Goal: Information Seeking & Learning: Learn about a topic

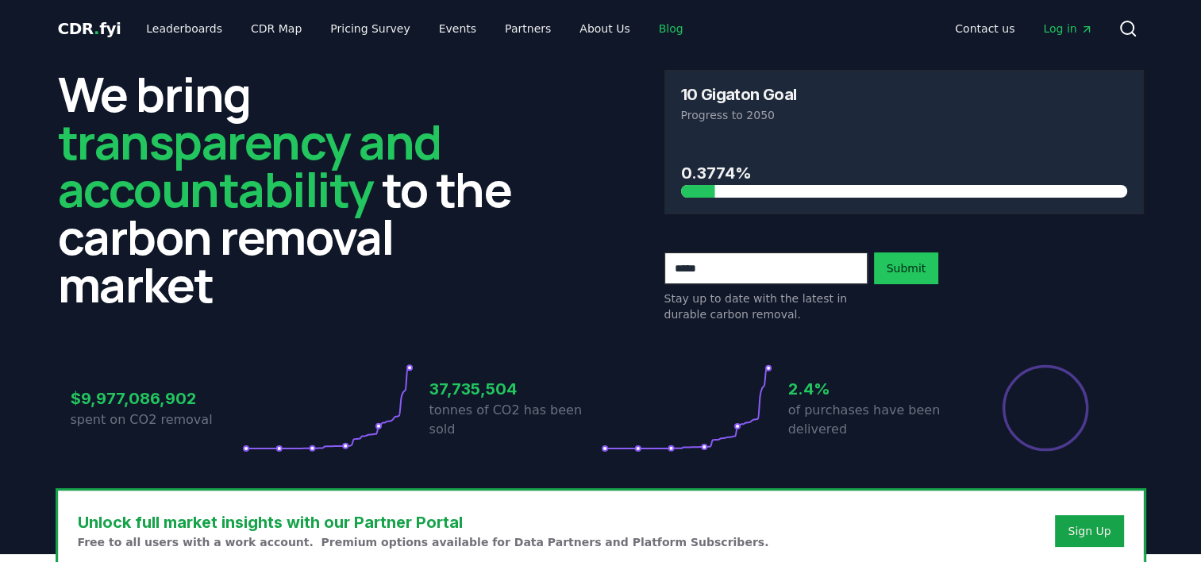
click at [646, 29] on link "Blog" at bounding box center [671, 28] width 50 height 29
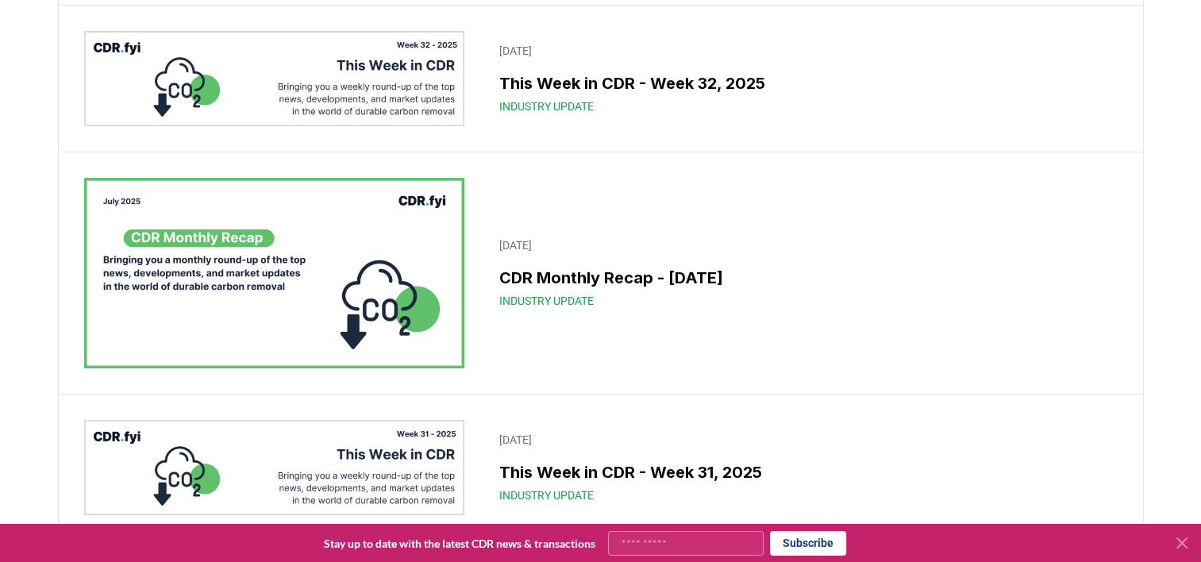
scroll to position [264, 0]
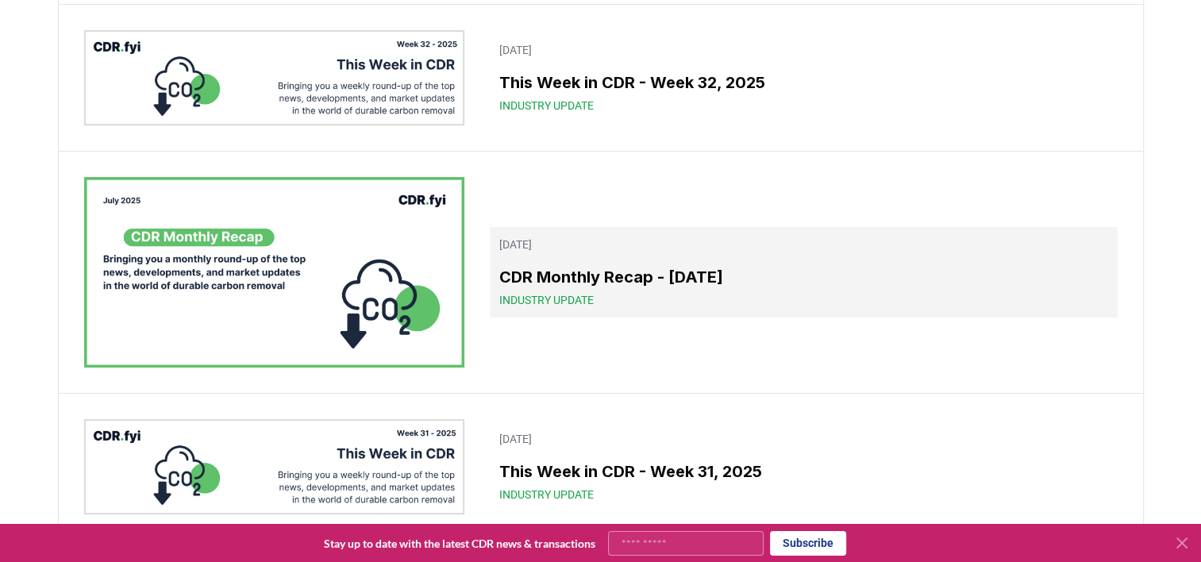
click at [545, 299] on span "Industry Update" at bounding box center [546, 300] width 94 height 16
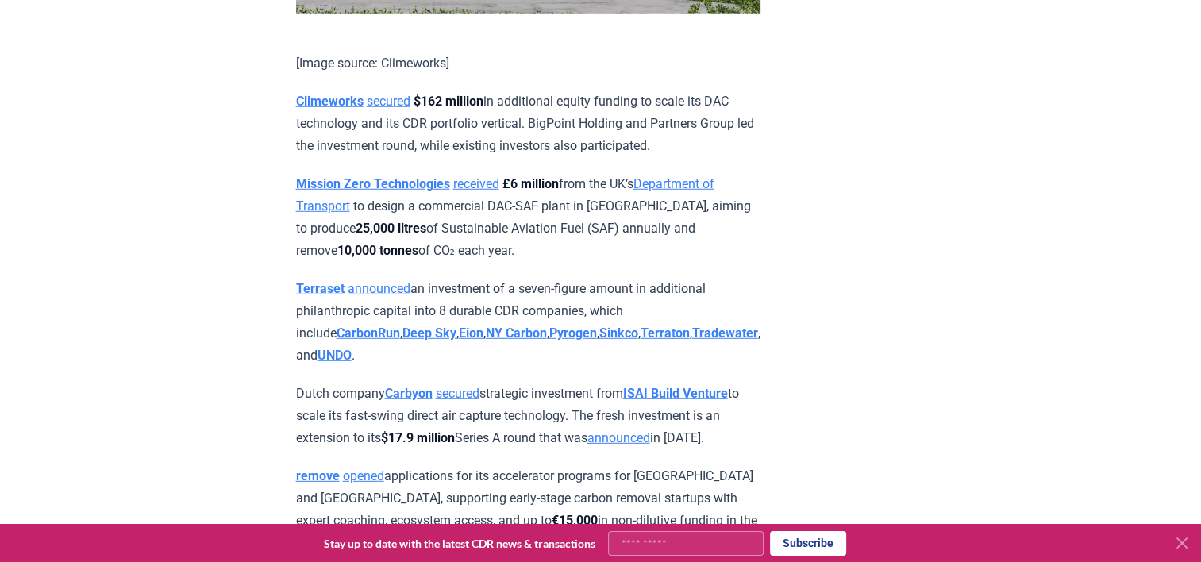
scroll to position [4372, 0]
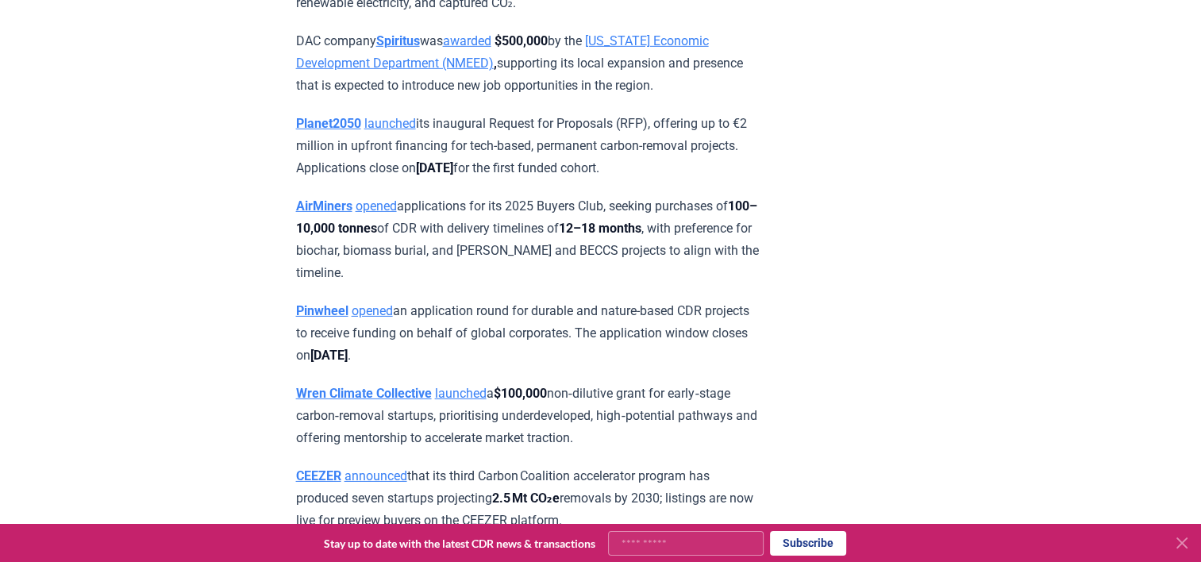
scroll to position [5016, 0]
click at [650, 464] on p "CEEZER announced that its third Carbon Coalition accelerator program has produc…" at bounding box center [528, 497] width 464 height 67
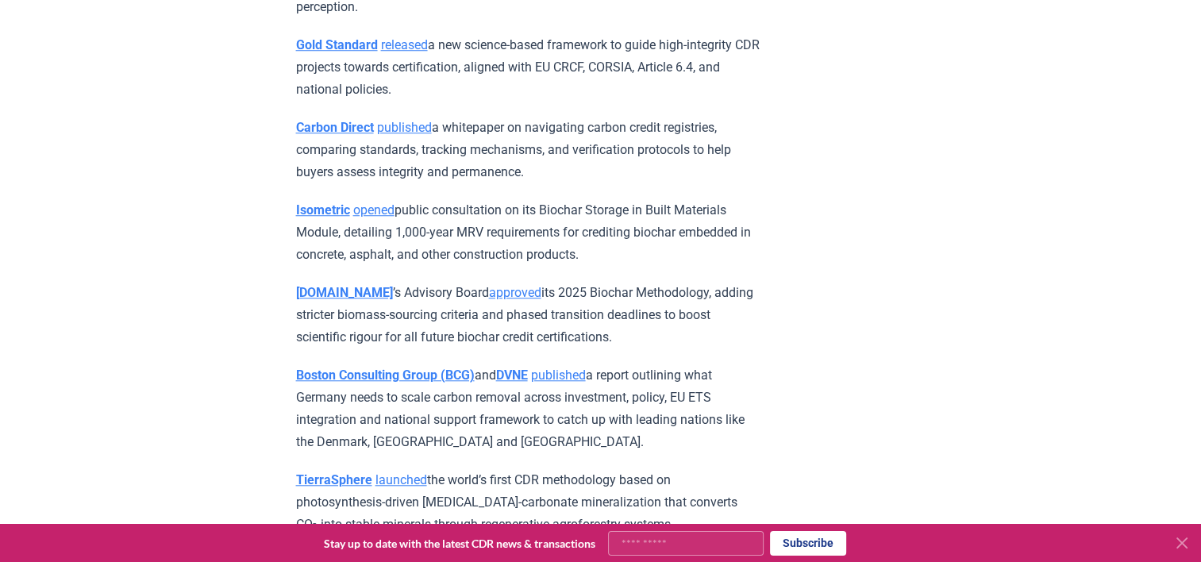
scroll to position [7326, 0]
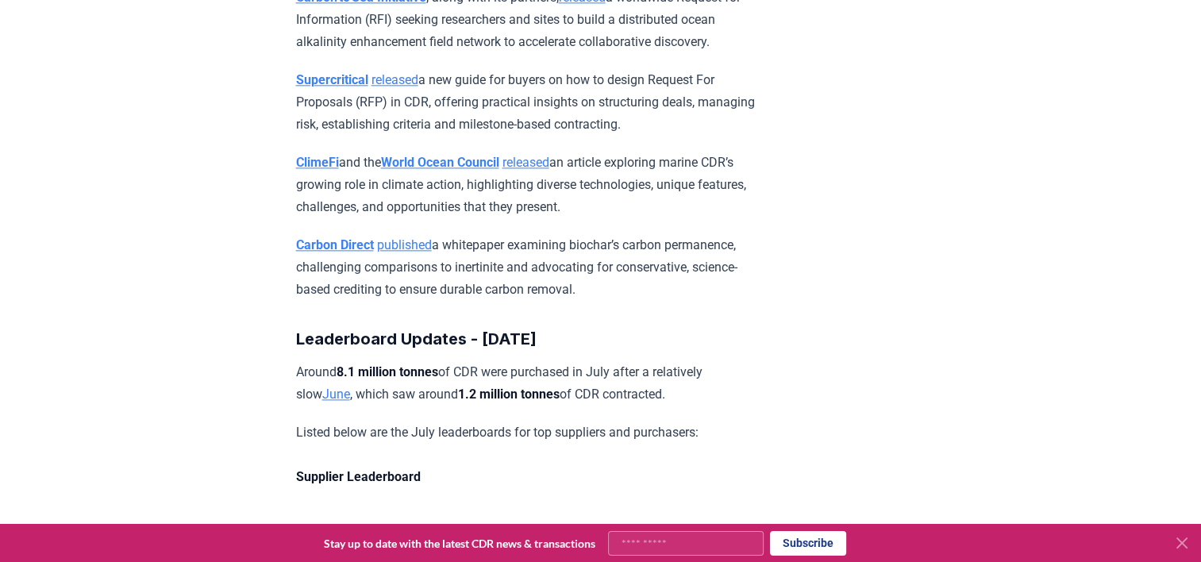
scroll to position [7972, 0]
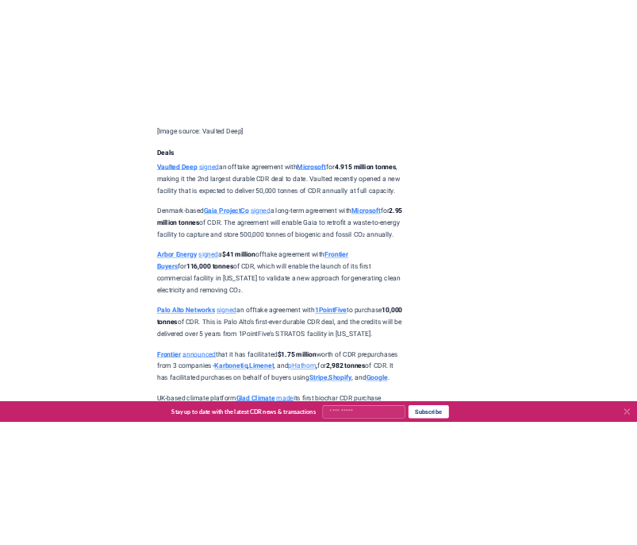
scroll to position [1241, 0]
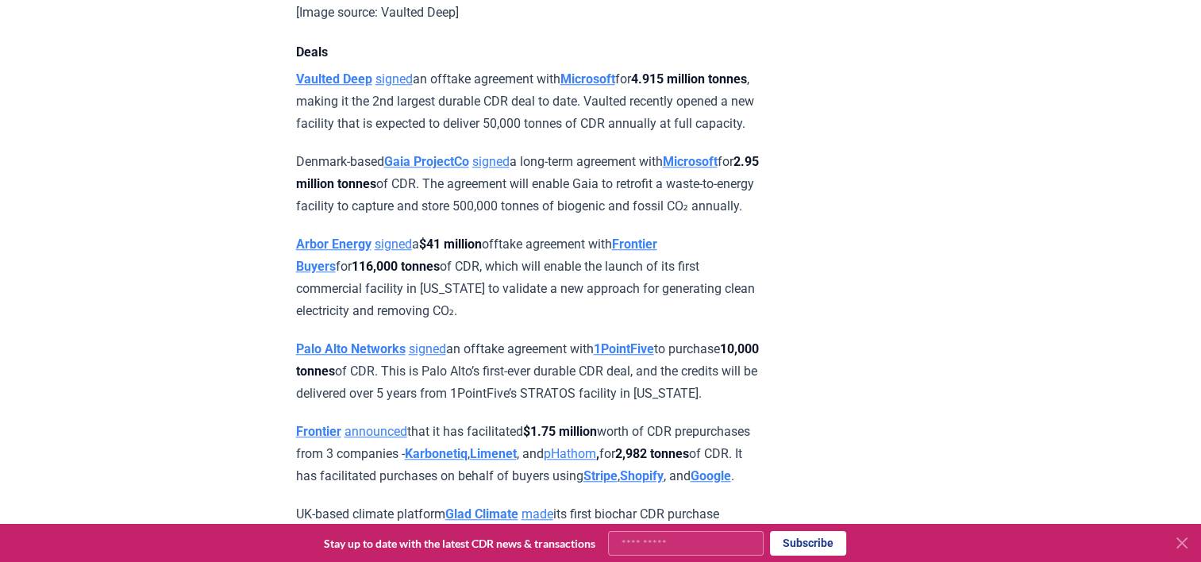
click at [589, 217] on p "Denmark-based Gaia ProjectCo signed a long-term agreement with Microsoft for 2.…" at bounding box center [528, 184] width 464 height 67
click at [512, 322] on p "Arbor Energy signed a $41 million offtake agreement with Frontier Buyers for 11…" at bounding box center [528, 277] width 464 height 89
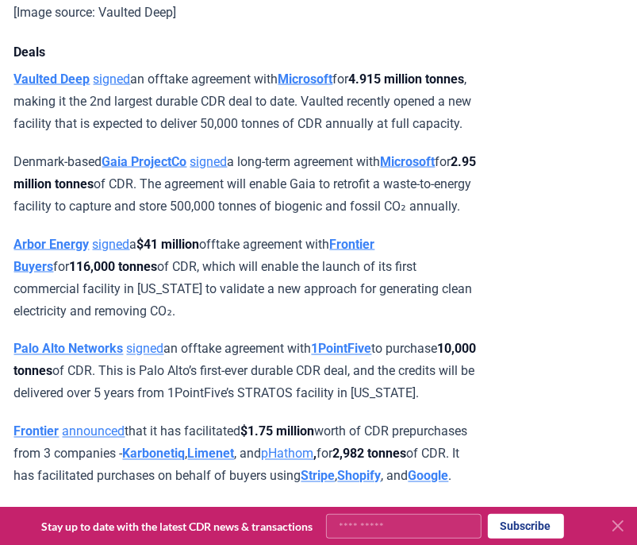
click at [267, 217] on p "Denmark-based Gaia ProjectCo signed a long-term agreement with Microsoft for 2.…" at bounding box center [246, 184] width 464 height 67
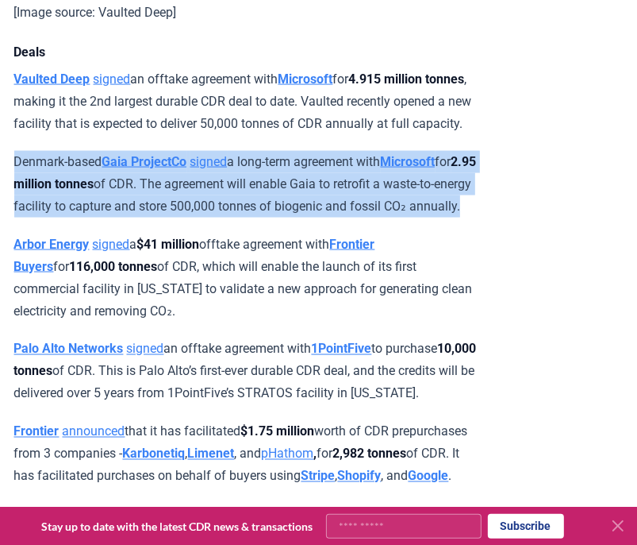
click at [267, 217] on p "Denmark-based Gaia ProjectCo signed a long-term agreement with Microsoft for 2.…" at bounding box center [246, 184] width 464 height 67
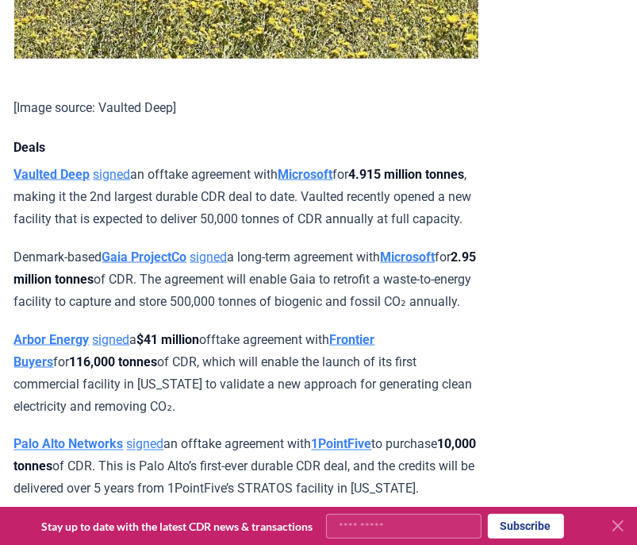
scroll to position [1146, 0]
click at [238, 229] on p "Vaulted Deep signed an offtake agreement with Microsoft for 4.915 million tonne…" at bounding box center [246, 197] width 464 height 67
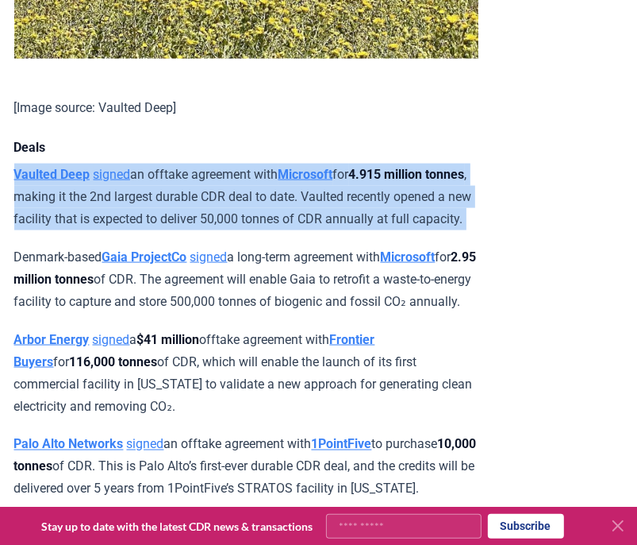
click at [238, 229] on p "Vaulted Deep signed an offtake agreement with Microsoft for 4.915 million tonne…" at bounding box center [246, 197] width 464 height 67
click at [236, 218] on p "Vaulted Deep signed an offtake agreement with Microsoft for 4.915 million tonne…" at bounding box center [246, 197] width 464 height 67
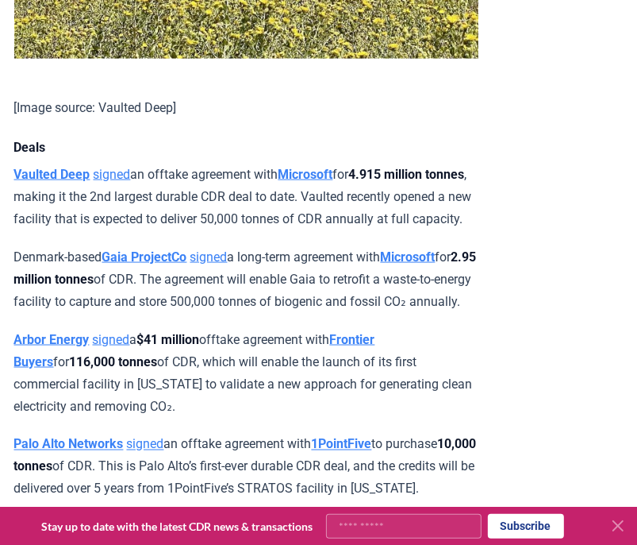
click at [183, 213] on p "Vaulted Deep signed an offtake agreement with Microsoft for 4.915 million tonne…" at bounding box center [246, 197] width 464 height 67
drag, startPoint x: 183, startPoint y: 213, endPoint x: 93, endPoint y: 215, distance: 90.5
click at [93, 215] on p "Vaulted Deep signed an offtake agreement with Microsoft for 4.915 million tonne…" at bounding box center [246, 197] width 464 height 67
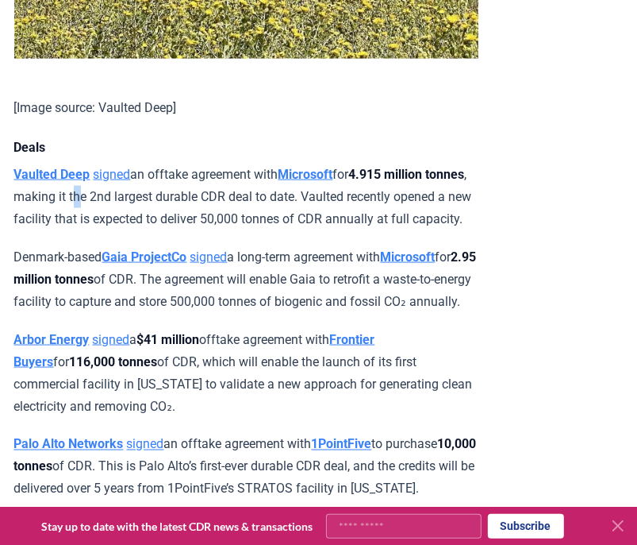
drag, startPoint x: 93, startPoint y: 215, endPoint x: 128, endPoint y: 214, distance: 35.0
click at [128, 214] on p "Vaulted Deep signed an offtake agreement with Microsoft for 4.915 million tonne…" at bounding box center [246, 197] width 464 height 67
drag, startPoint x: 128, startPoint y: 214, endPoint x: 136, endPoint y: 217, distance: 8.5
click at [136, 217] on p "Vaulted Deep signed an offtake agreement with Microsoft for 4.915 million tonne…" at bounding box center [246, 197] width 464 height 67
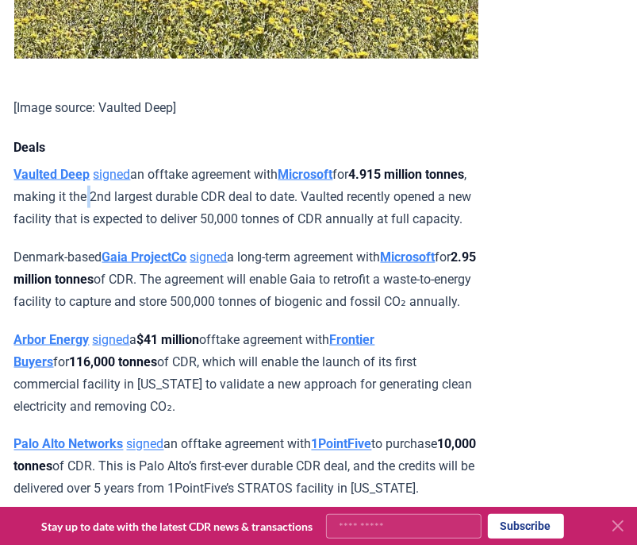
click at [136, 217] on p "Vaulted Deep signed an offtake agreement with Microsoft for 4.915 million tonne…" at bounding box center [246, 197] width 464 height 67
click at [91, 214] on p "Vaulted Deep signed an offtake agreement with Microsoft for 4.915 million tonne…" at bounding box center [246, 197] width 464 height 67
drag, startPoint x: 91, startPoint y: 214, endPoint x: 125, endPoint y: 214, distance: 33.3
click at [125, 214] on p "Vaulted Deep signed an offtake agreement with Microsoft for 4.915 million tonne…" at bounding box center [246, 197] width 464 height 67
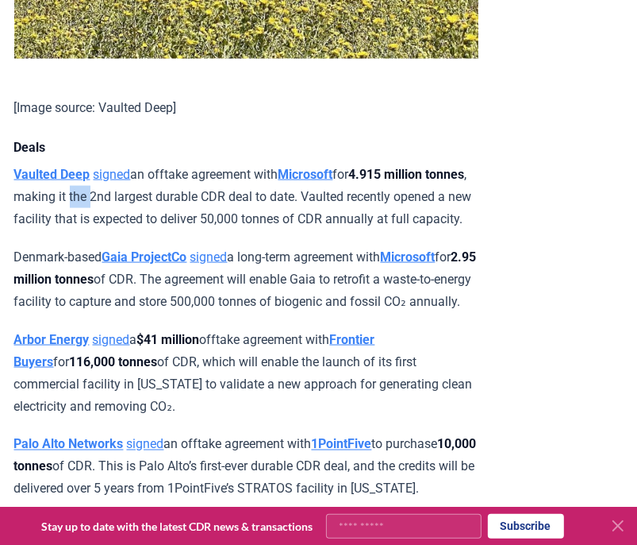
click at [125, 214] on p "Vaulted Deep signed an offtake agreement with Microsoft for 4.915 million tonne…" at bounding box center [246, 197] width 464 height 67
drag, startPoint x: 125, startPoint y: 214, endPoint x: 179, endPoint y: 217, distance: 54.9
click at [179, 217] on p "Vaulted Deep signed an offtake agreement with Microsoft for 4.915 million tonne…" at bounding box center [246, 197] width 464 height 67
drag, startPoint x: 179, startPoint y: 217, endPoint x: 270, endPoint y: 217, distance: 90.5
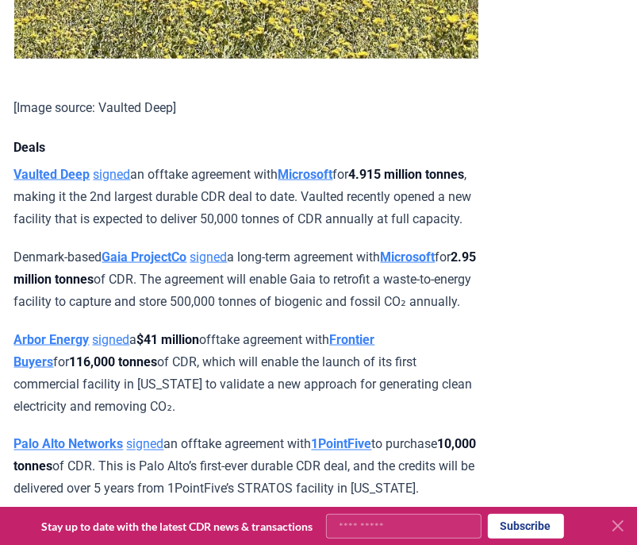
click at [270, 217] on p "Vaulted Deep signed an offtake agreement with Microsoft for 4.915 million tonne…" at bounding box center [246, 197] width 464 height 67
drag, startPoint x: 270, startPoint y: 217, endPoint x: 324, endPoint y: 214, distance: 54.1
click at [324, 214] on p "Vaulted Deep signed an offtake agreement with Microsoft for 4.915 million tonne…" at bounding box center [246, 197] width 464 height 67
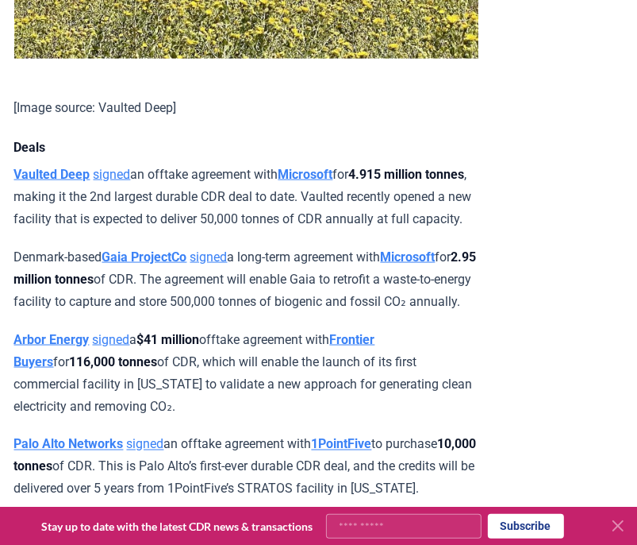
click at [317, 215] on p "Vaulted Deep signed an offtake agreement with Microsoft for 4.915 million tonne…" at bounding box center [246, 197] width 464 height 67
click at [382, 212] on p "Vaulted Deep signed an offtake agreement with Microsoft for 4.915 million tonne…" at bounding box center [246, 197] width 464 height 67
click at [36, 230] on p "Vaulted Deep signed an offtake agreement with Microsoft for 4.915 million tonne…" at bounding box center [246, 197] width 464 height 67
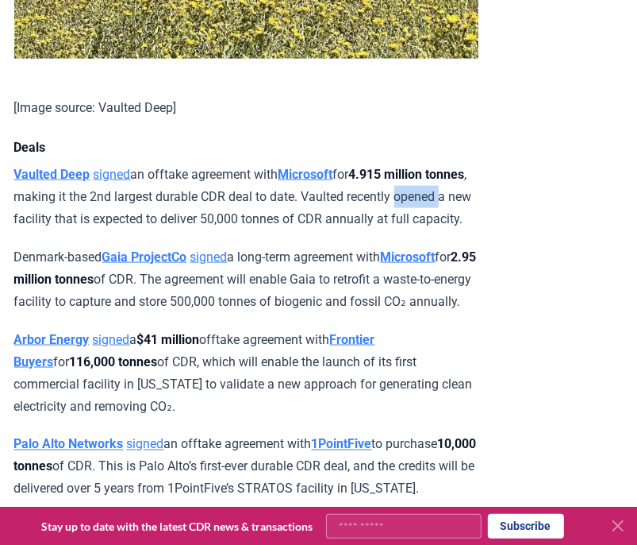
click at [36, 230] on p "Vaulted Deep signed an offtake agreement with Microsoft for 4.915 million tonne…" at bounding box center [246, 197] width 464 height 67
drag, startPoint x: 36, startPoint y: 239, endPoint x: 76, endPoint y: 241, distance: 40.6
click at [76, 230] on p "Vaulted Deep signed an offtake agreement with Microsoft for 4.915 million tonne…" at bounding box center [246, 197] width 464 height 67
drag, startPoint x: 76, startPoint y: 241, endPoint x: 149, endPoint y: 232, distance: 73.6
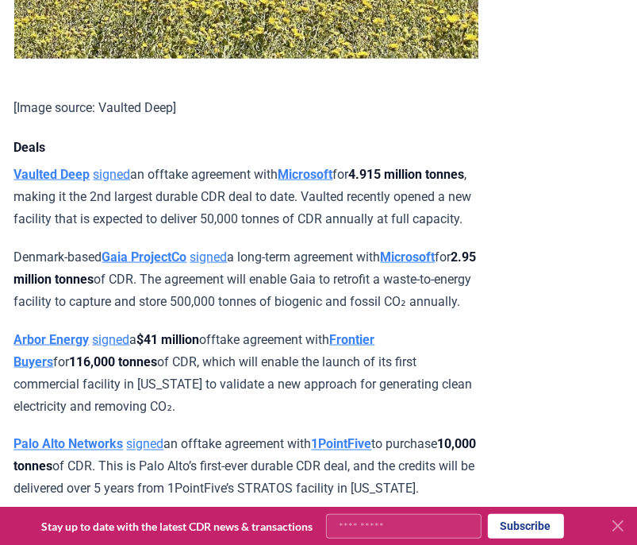
click at [149, 230] on p "Vaulted Deep signed an offtake agreement with Microsoft for 4.915 million tonne…" at bounding box center [246, 197] width 464 height 67
drag, startPoint x: 149, startPoint y: 232, endPoint x: 192, endPoint y: 232, distance: 42.9
click at [192, 230] on p "Vaulted Deep signed an offtake agreement with Microsoft for 4.915 million tonne…" at bounding box center [246, 197] width 464 height 67
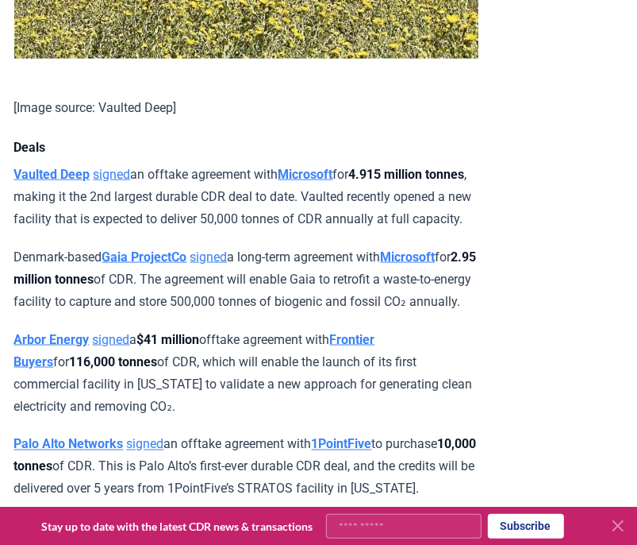
drag, startPoint x: 192, startPoint y: 232, endPoint x: 282, endPoint y: 242, distance: 90.3
click at [282, 230] on p "Vaulted Deep signed an offtake agreement with Microsoft for 4.915 million tonne…" at bounding box center [246, 197] width 464 height 67
drag, startPoint x: 282, startPoint y: 242, endPoint x: 189, endPoint y: 230, distance: 93.6
click at [189, 230] on p "Vaulted Deep signed an offtake agreement with Microsoft for 4.915 million tonne…" at bounding box center [246, 197] width 464 height 67
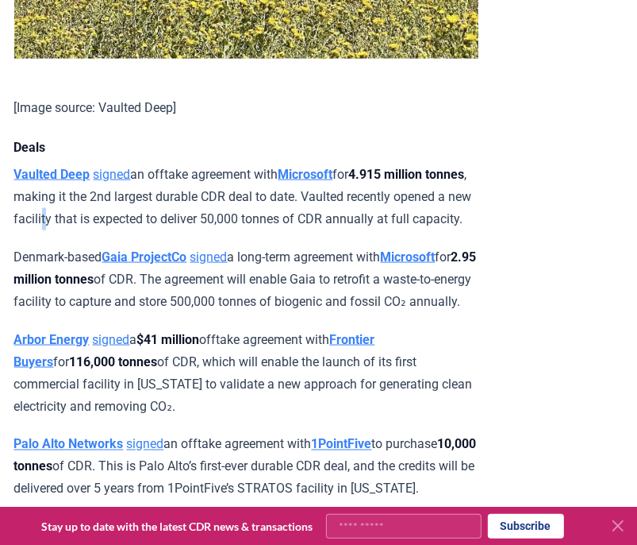
drag, startPoint x: 189, startPoint y: 230, endPoint x: 129, endPoint y: 242, distance: 61.5
click at [129, 230] on p "Vaulted Deep signed an offtake agreement with Microsoft for 4.915 million tonne…" at bounding box center [246, 197] width 464 height 67
drag, startPoint x: 129, startPoint y: 242, endPoint x: 98, endPoint y: 243, distance: 30.2
click at [98, 230] on p "Vaulted Deep signed an offtake agreement with Microsoft for 4.915 million tonne…" at bounding box center [246, 197] width 464 height 67
click at [116, 230] on p "Vaulted Deep signed an offtake agreement with Microsoft for 4.915 million tonne…" at bounding box center [246, 197] width 464 height 67
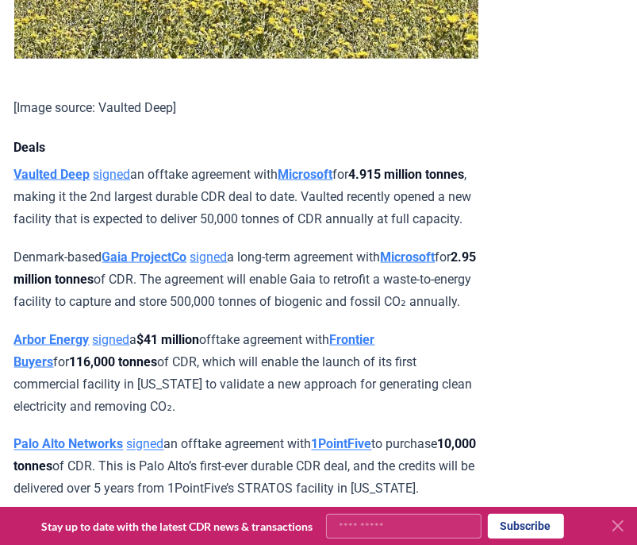
click at [102, 230] on p "Vaulted Deep signed an offtake agreement with Microsoft for 4.915 million tonne…" at bounding box center [246, 197] width 464 height 67
click at [614, 523] on icon at bounding box center [618, 525] width 19 height 19
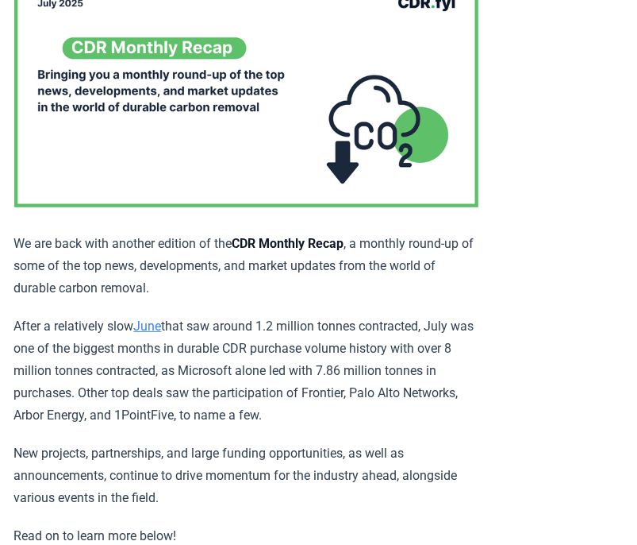
scroll to position [196, 0]
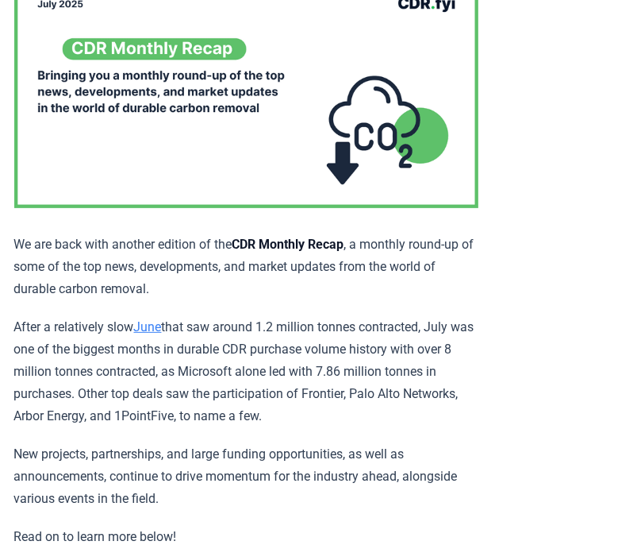
click at [152, 255] on p "We are back with another edition of the CDR Monthly Recap , a monthly round-up …" at bounding box center [246, 266] width 464 height 67
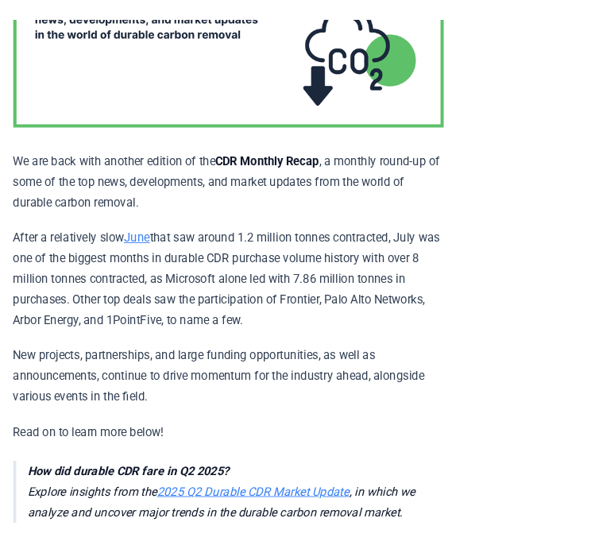
scroll to position [291, 0]
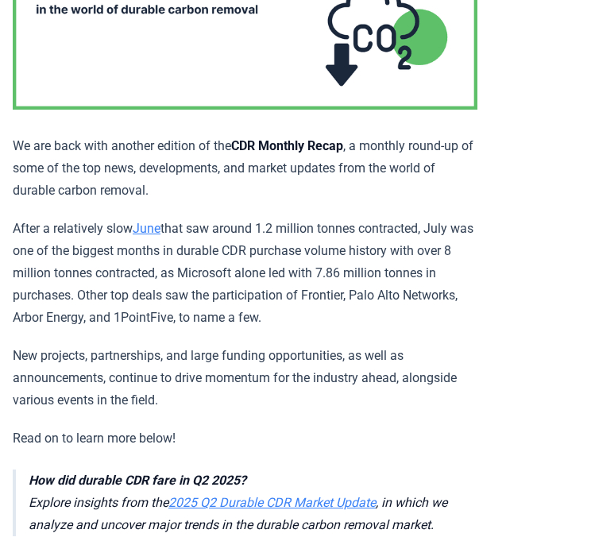
click at [272, 291] on p "After a relatively slow June that saw around 1.2 million tonnes contracted, Jul…" at bounding box center [245, 272] width 464 height 111
click at [198, 311] on p "After a relatively slow June that saw around 1.2 million tonnes contracted, Jul…" at bounding box center [245, 272] width 464 height 111
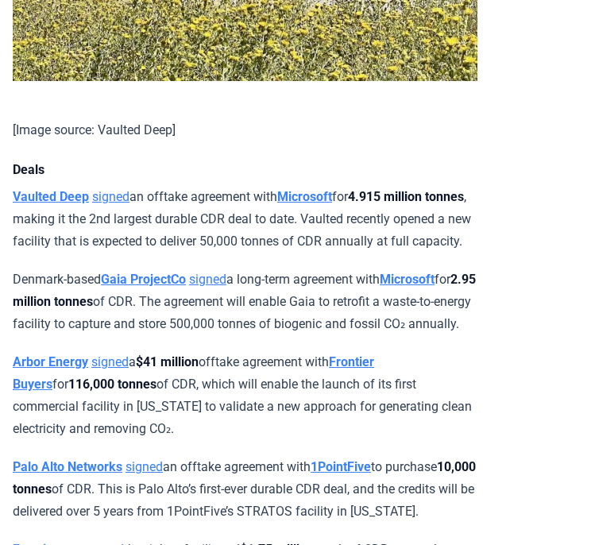
scroll to position [1123, 0]
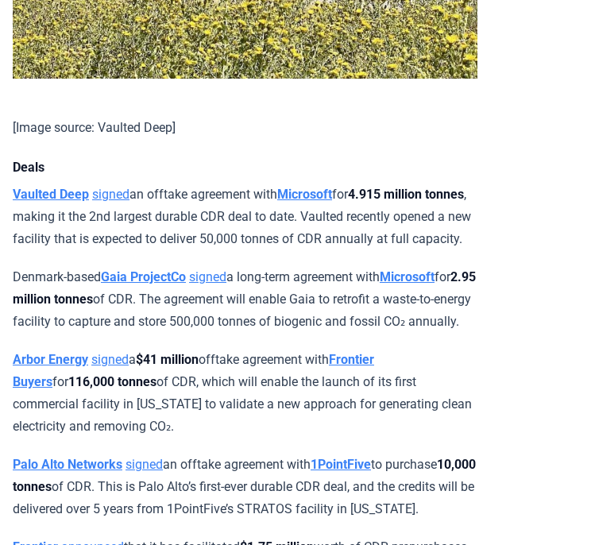
click at [326, 202] on strong "Microsoft" at bounding box center [304, 194] width 55 height 15
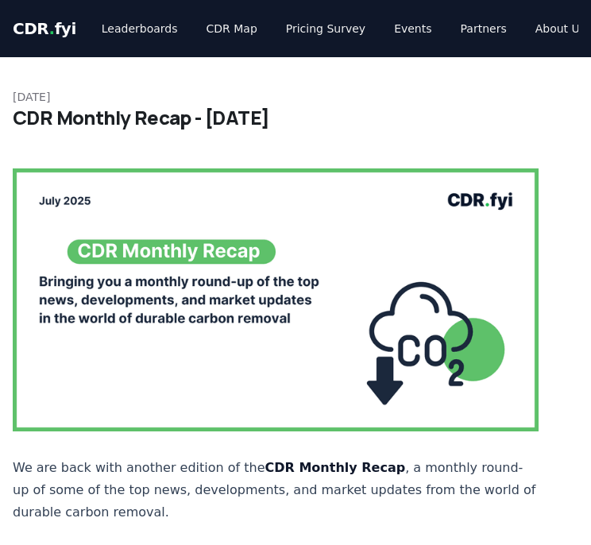
scroll to position [1123, 0]
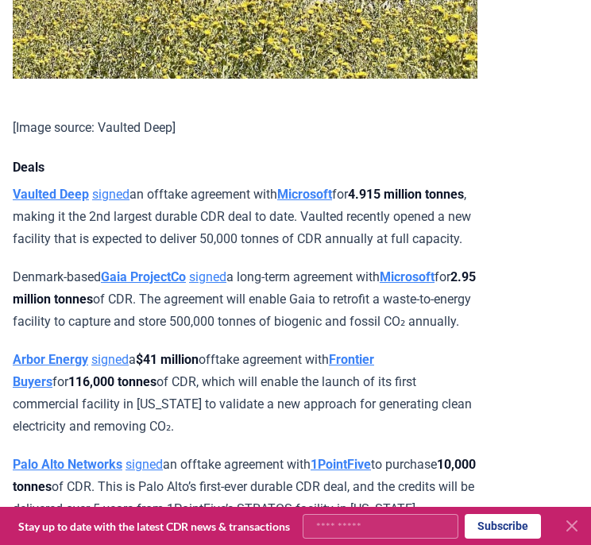
click at [302, 321] on p "Denmark-based Gaia ProjectCo signed a long-term agreement with Microsoft for 2.…" at bounding box center [245, 299] width 464 height 67
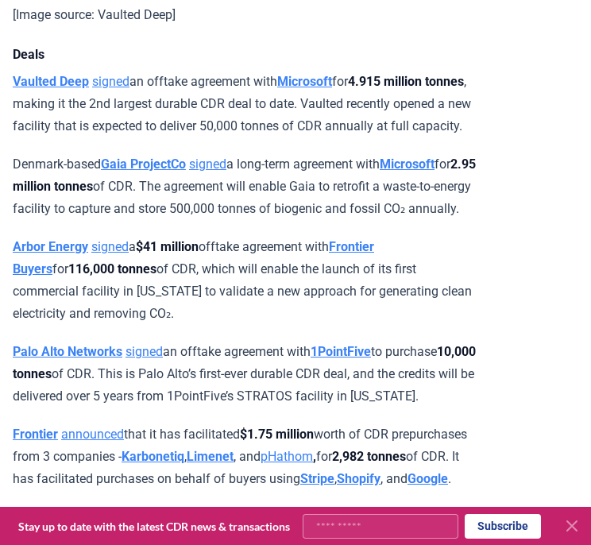
scroll to position [1237, 0]
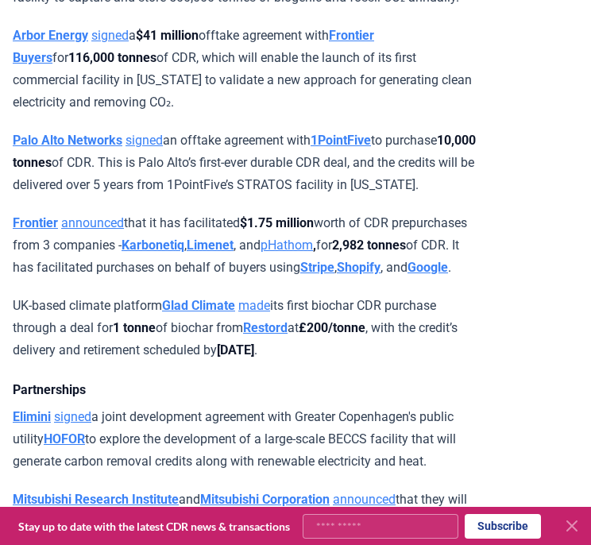
scroll to position [1448, 0]
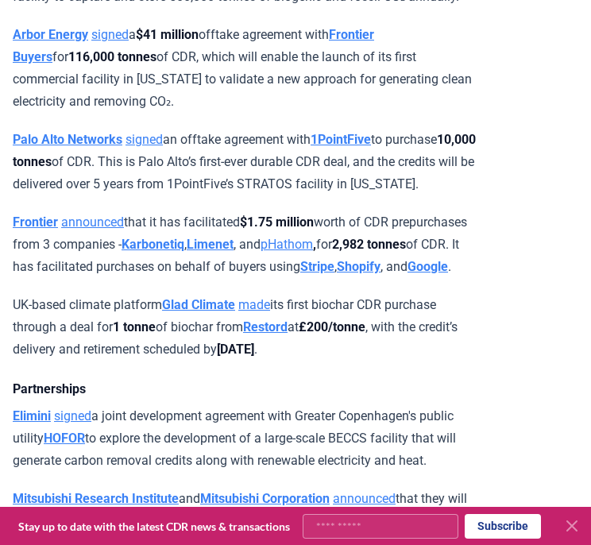
click at [256, 189] on p "Palo Alto Networks signed an offtake agreement with 1PointFive to purchase 10,0…" at bounding box center [245, 162] width 464 height 67
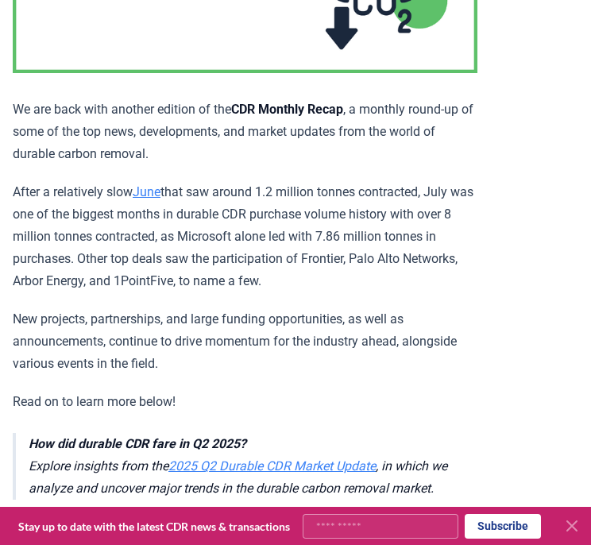
scroll to position [327, 0]
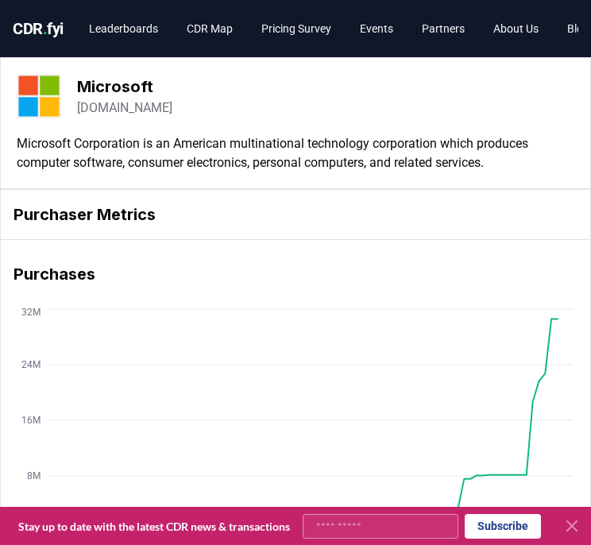
click at [129, 153] on p "Microsoft Corporation is an American multinational technology corporation which…" at bounding box center [295, 153] width 557 height 38
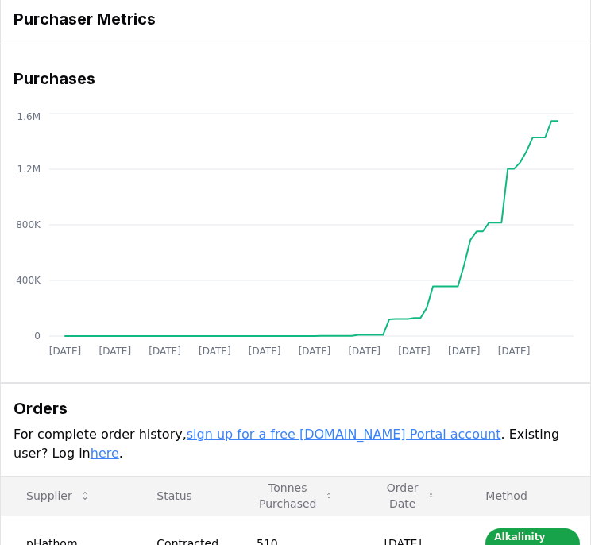
scroll to position [157, 0]
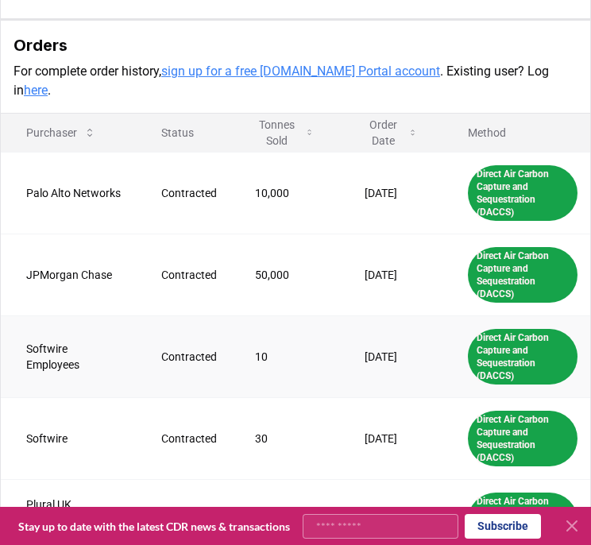
scroll to position [832, 0]
